Goal: Information Seeking & Learning: Find specific fact

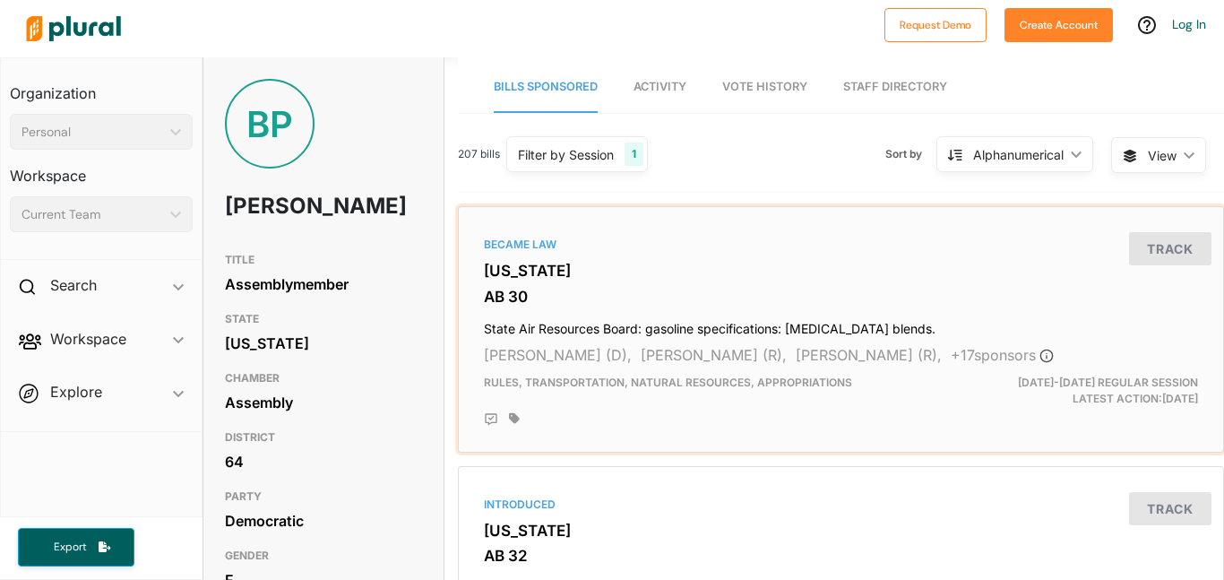
click at [531, 269] on h3 "[US_STATE]" at bounding box center [841, 271] width 714 height 18
click at [603, 152] on div "Filter by Session" at bounding box center [566, 154] width 96 height 19
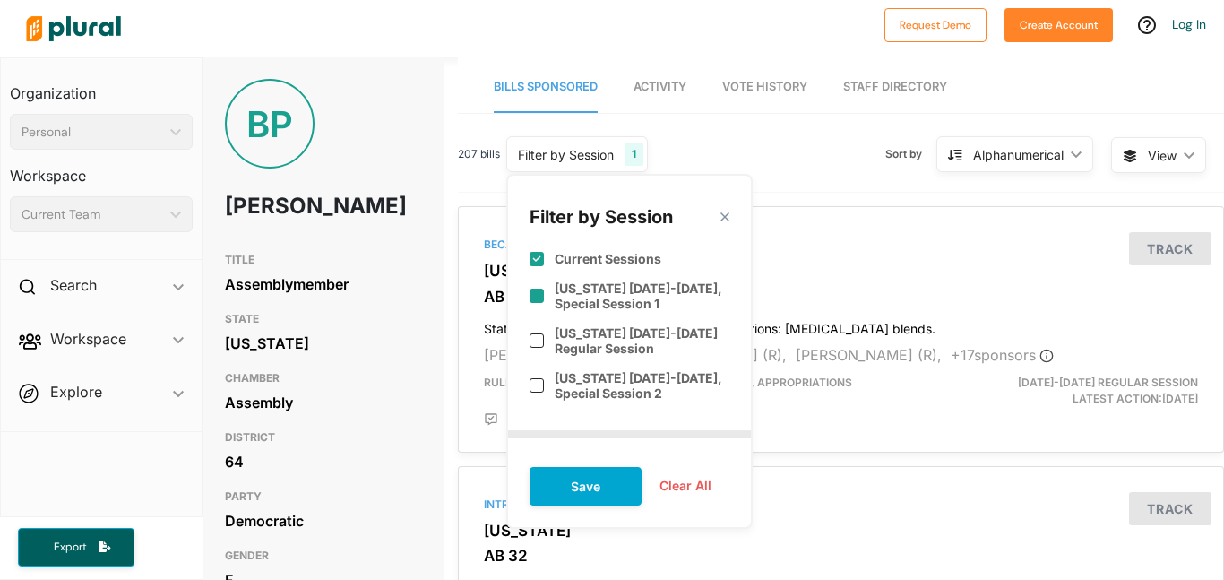
click at [673, 300] on label "[US_STATE] [DATE]-[DATE], Special Session 1" at bounding box center [642, 296] width 175 height 30
click at [674, 304] on label "[US_STATE] [DATE]-[DATE], Special Session 1" at bounding box center [642, 296] width 175 height 30
click at [628, 308] on label "[US_STATE] [DATE]-[DATE], Special Session 1" at bounding box center [642, 296] width 175 height 30
checkbox input "true"
click at [616, 263] on label "Current Sessions" at bounding box center [608, 258] width 107 height 15
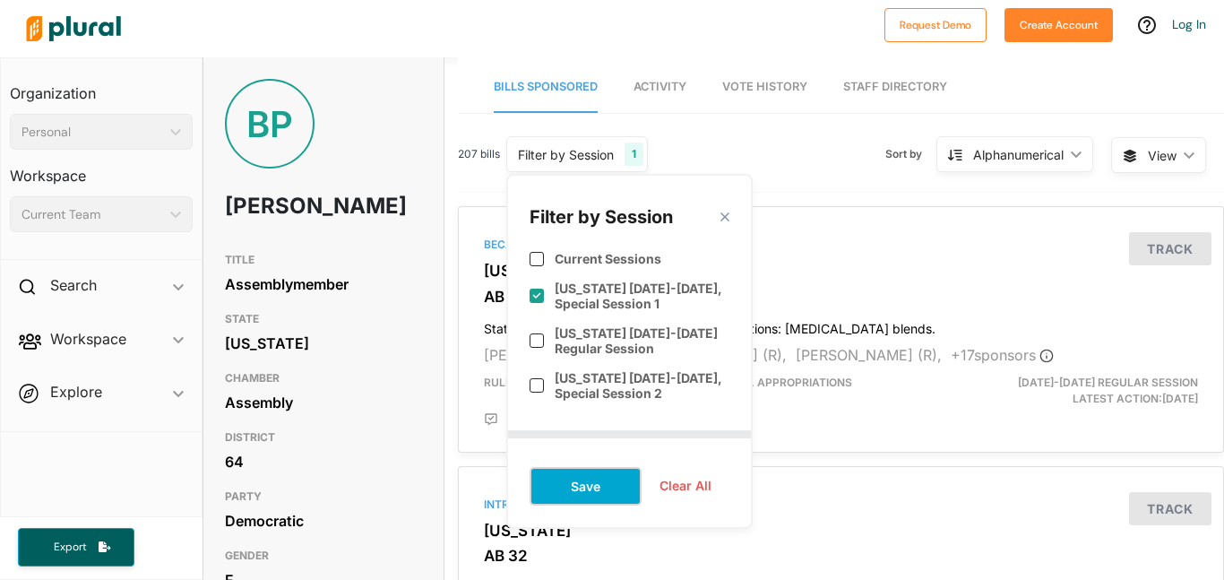
click at [590, 495] on button "Save" at bounding box center [586, 486] width 112 height 39
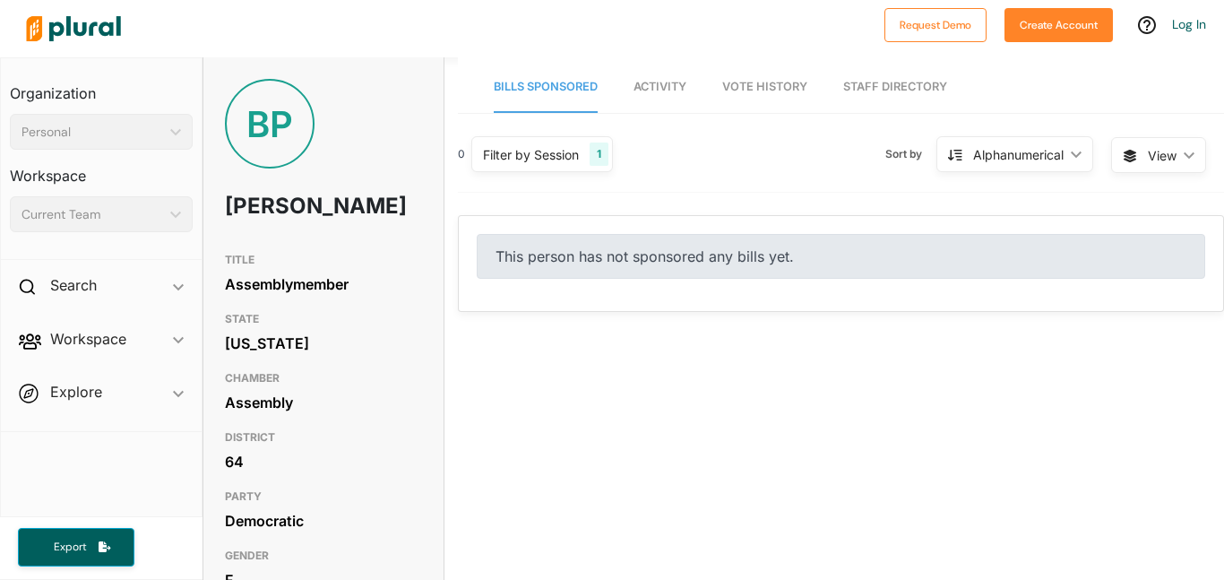
click at [552, 169] on div "Filter by Session 1" at bounding box center [542, 154] width 142 height 36
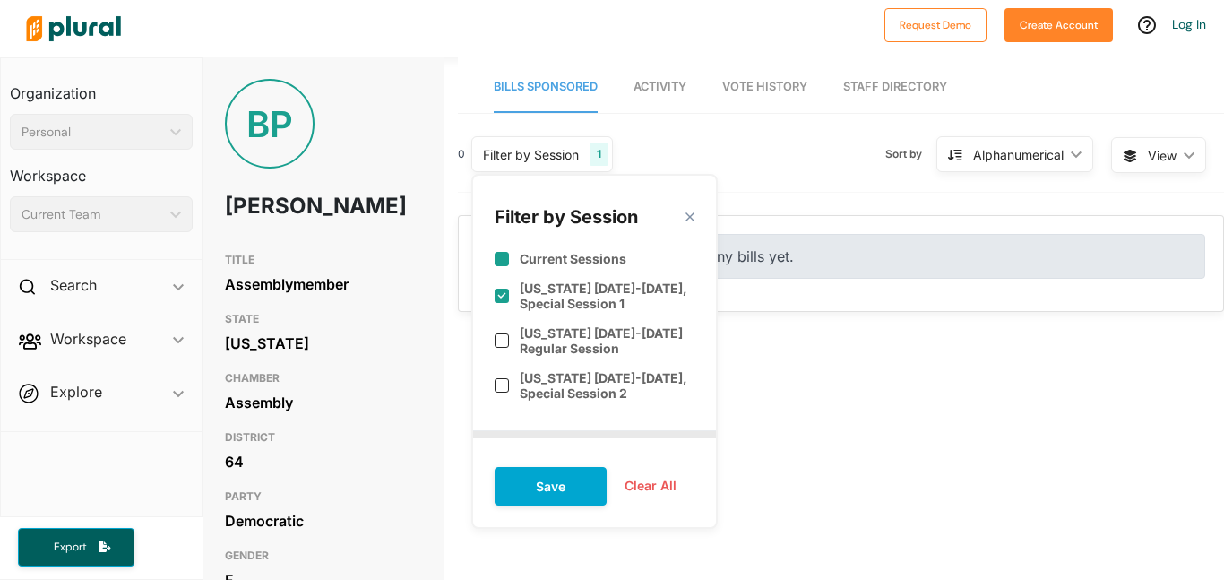
click at [603, 267] on div "Current Sessions" at bounding box center [595, 251] width 200 height 44
checkbox input "true"
click at [556, 491] on button "Save" at bounding box center [551, 486] width 112 height 39
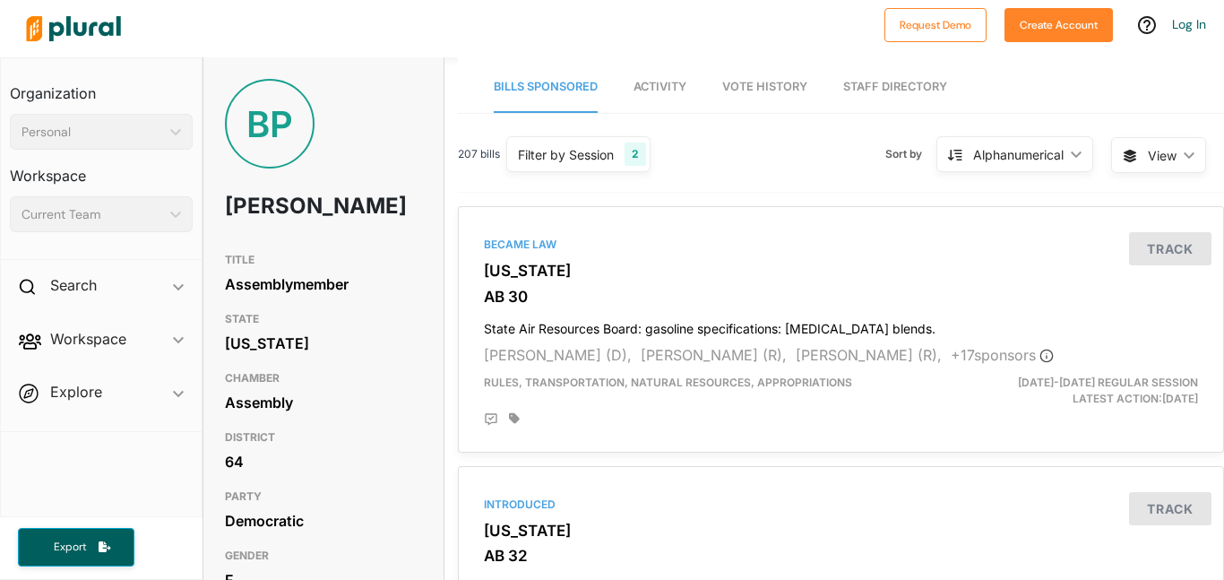
click at [546, 148] on div "Filter by Session" at bounding box center [566, 154] width 96 height 19
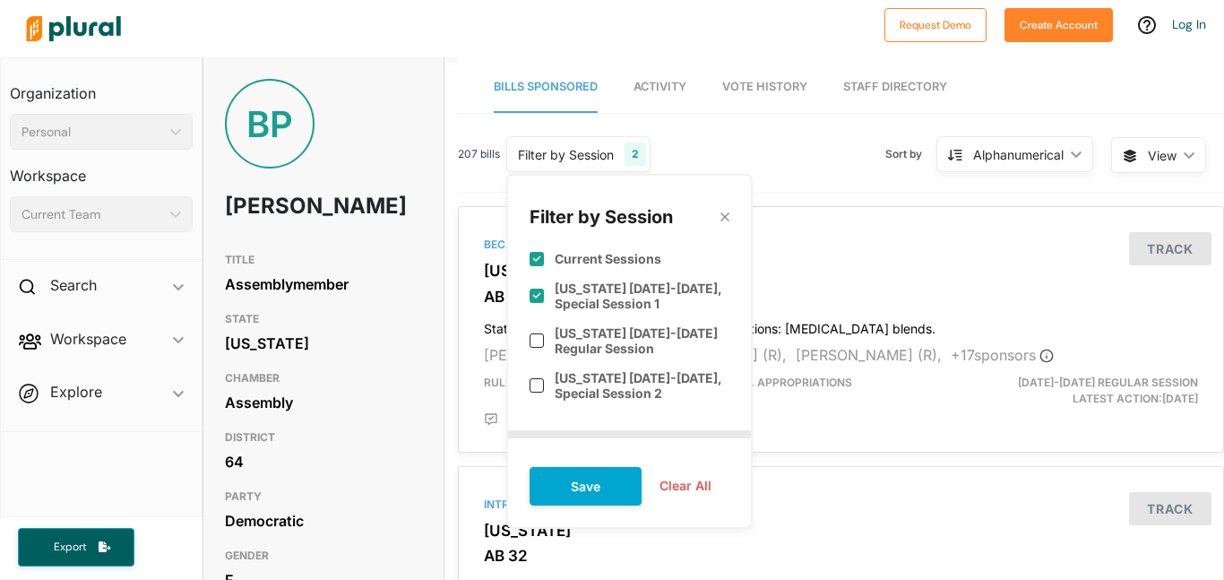
click at [595, 305] on label "[US_STATE] [DATE]-[DATE], Special Session 1" at bounding box center [642, 296] width 175 height 30
checkbox input "false"
click at [590, 500] on button "Save" at bounding box center [586, 486] width 112 height 39
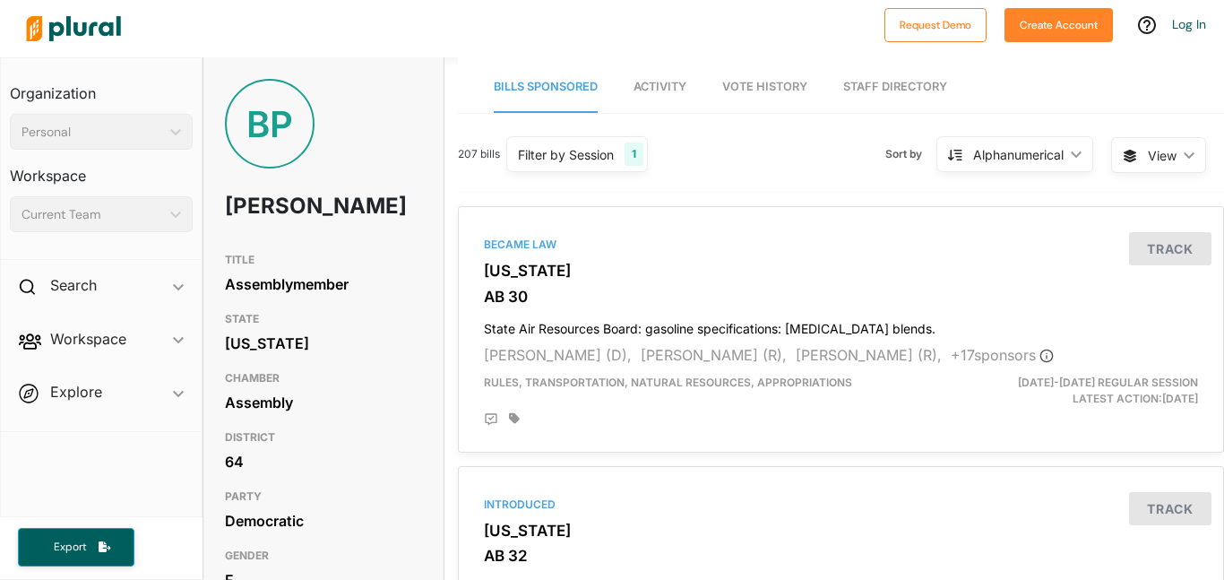
click at [244, 233] on h1 "[PERSON_NAME]" at bounding box center [284, 206] width 118 height 54
click at [257, 298] on div "Assemblymember" at bounding box center [323, 284] width 197 height 27
click at [263, 298] on div "Assemblymember" at bounding box center [323, 284] width 197 height 27
click at [516, 272] on h3 "[US_STATE]" at bounding box center [841, 271] width 714 height 18
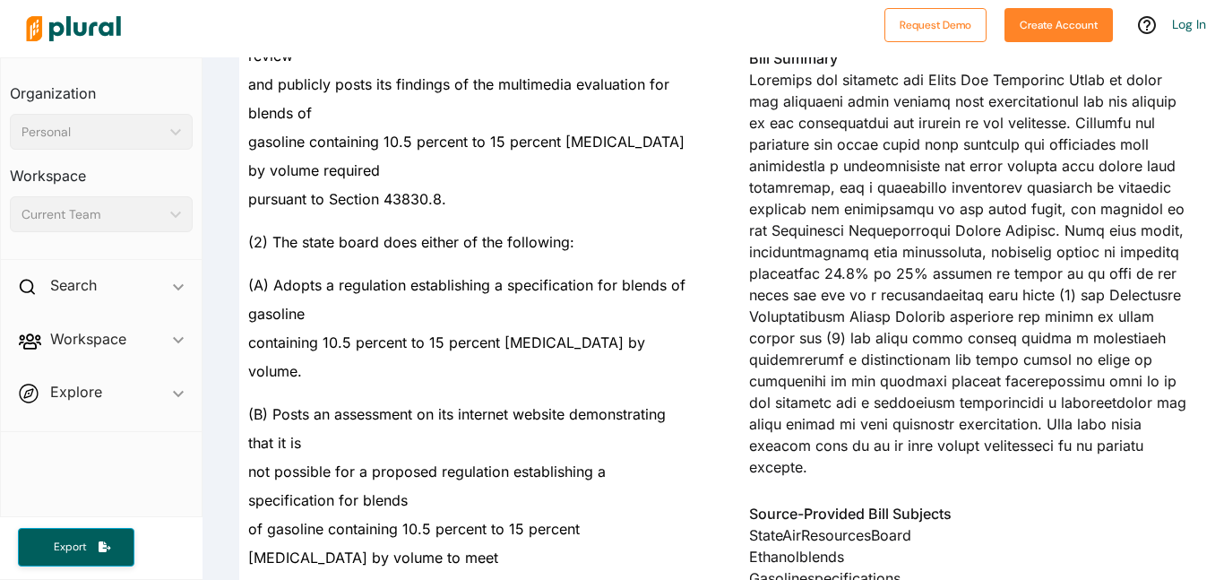
scroll to position [468, 0]
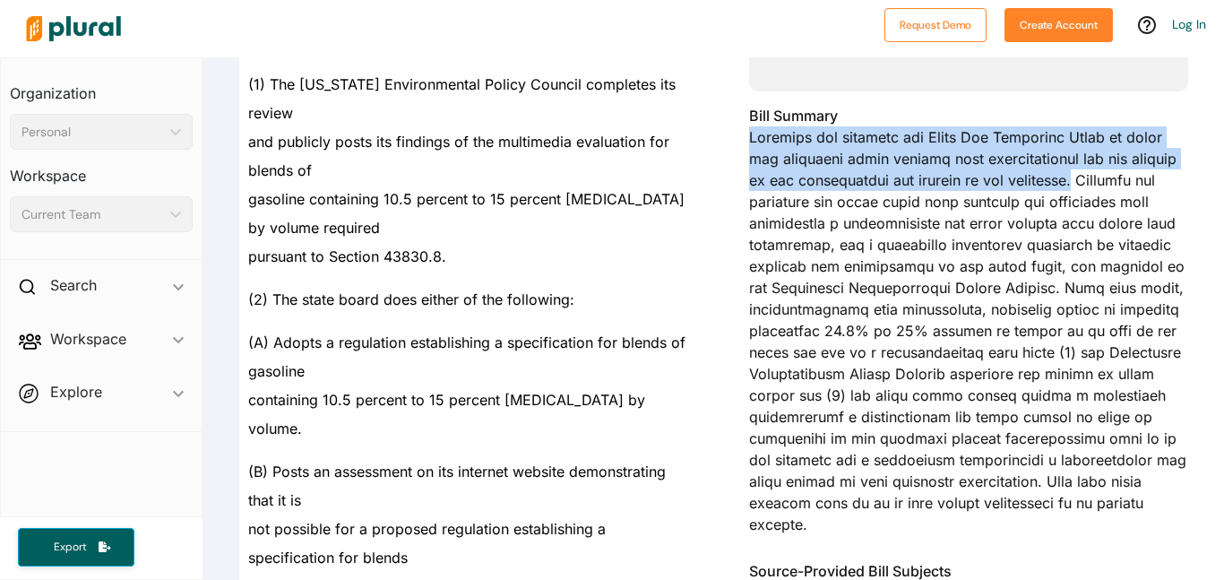
drag, startPoint x: 748, startPoint y: 133, endPoint x: 1031, endPoint y: 181, distance: 287.3
click at [1031, 181] on div "Bill Summary" at bounding box center [968, 325] width 439 height 441
copy div "Existing law requires the State Air Resources Board to adopt and implement moto…"
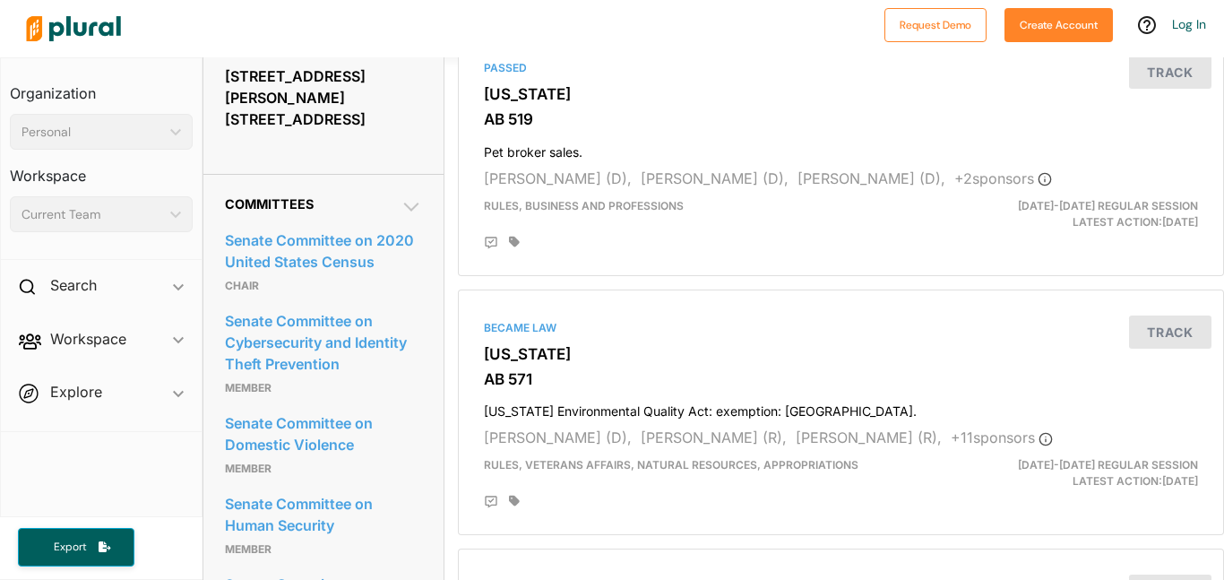
scroll to position [956, 0]
drag, startPoint x: 217, startPoint y: 415, endPoint x: 371, endPoint y: 451, distance: 158.3
copy link "Senate Committee on Domestic Violence"
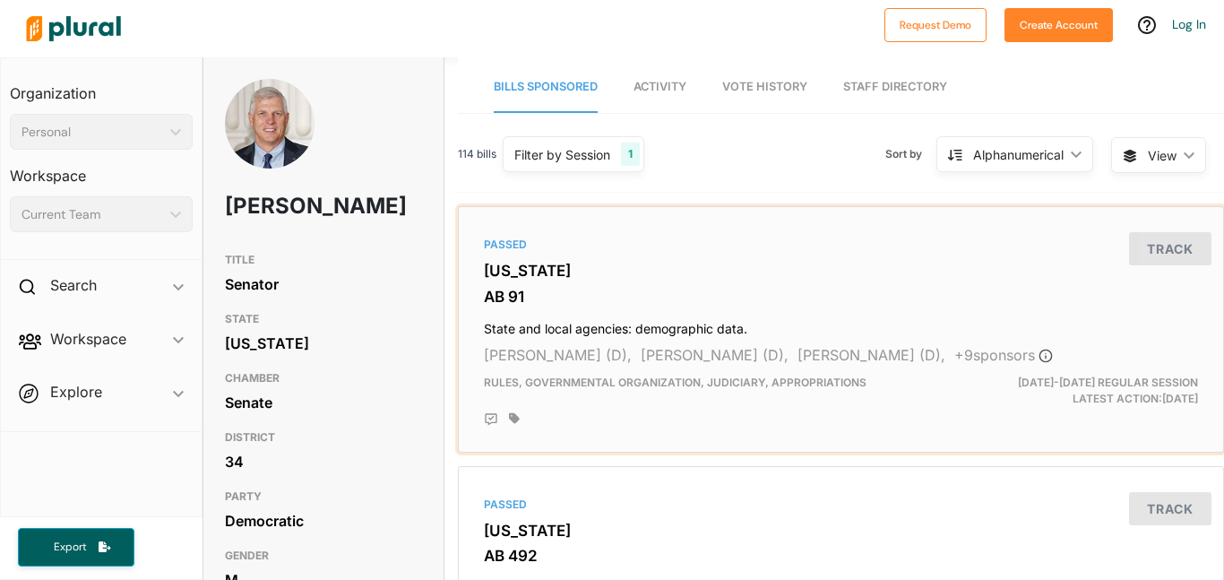
click at [505, 281] on div "Passed California AB 91 State and local agencies: demographic data. John Harabe…" at bounding box center [841, 329] width 750 height 230
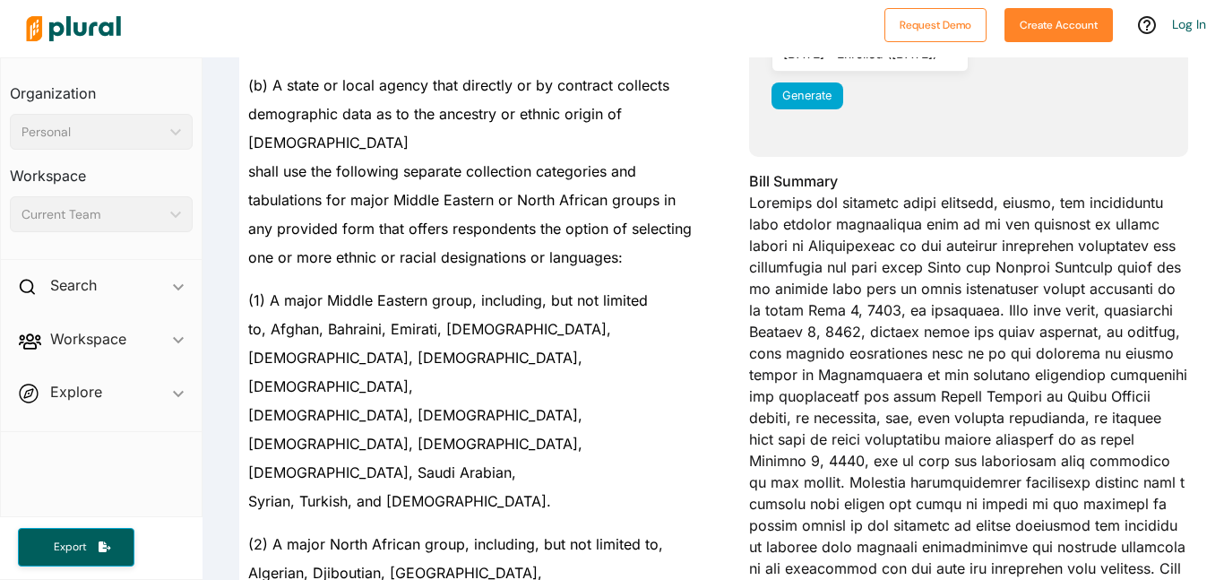
scroll to position [387, 0]
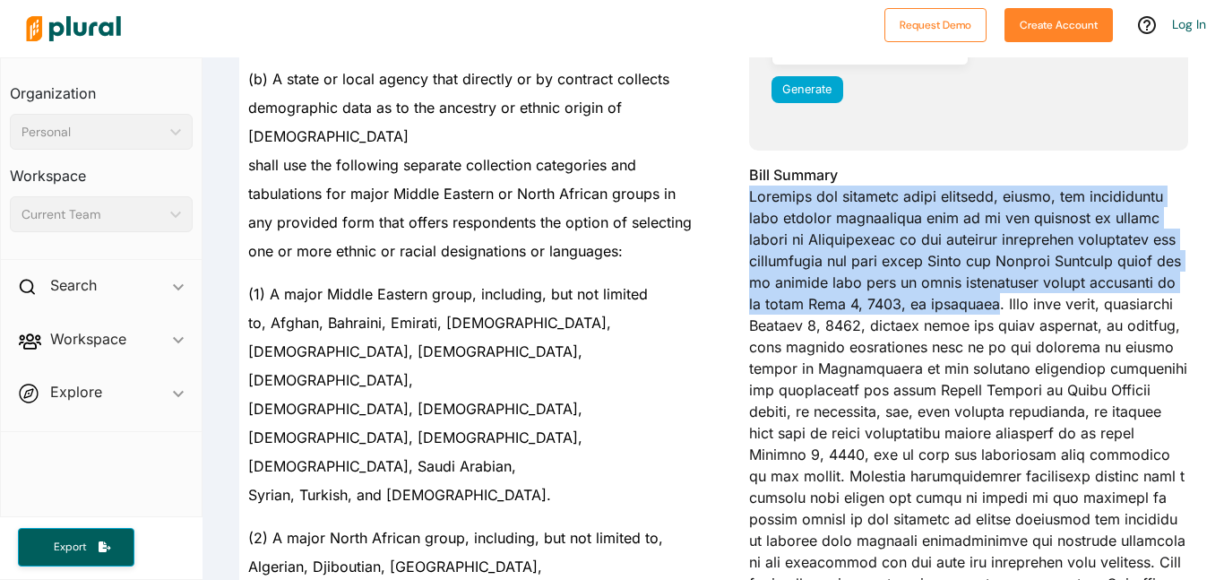
drag, startPoint x: 746, startPoint y: 200, endPoint x: 953, endPoint y: 307, distance: 233.3
copy div "Existing law requires state agencies, boards, and commissions that collect demo…"
